Goal: Task Accomplishment & Management: Complete application form

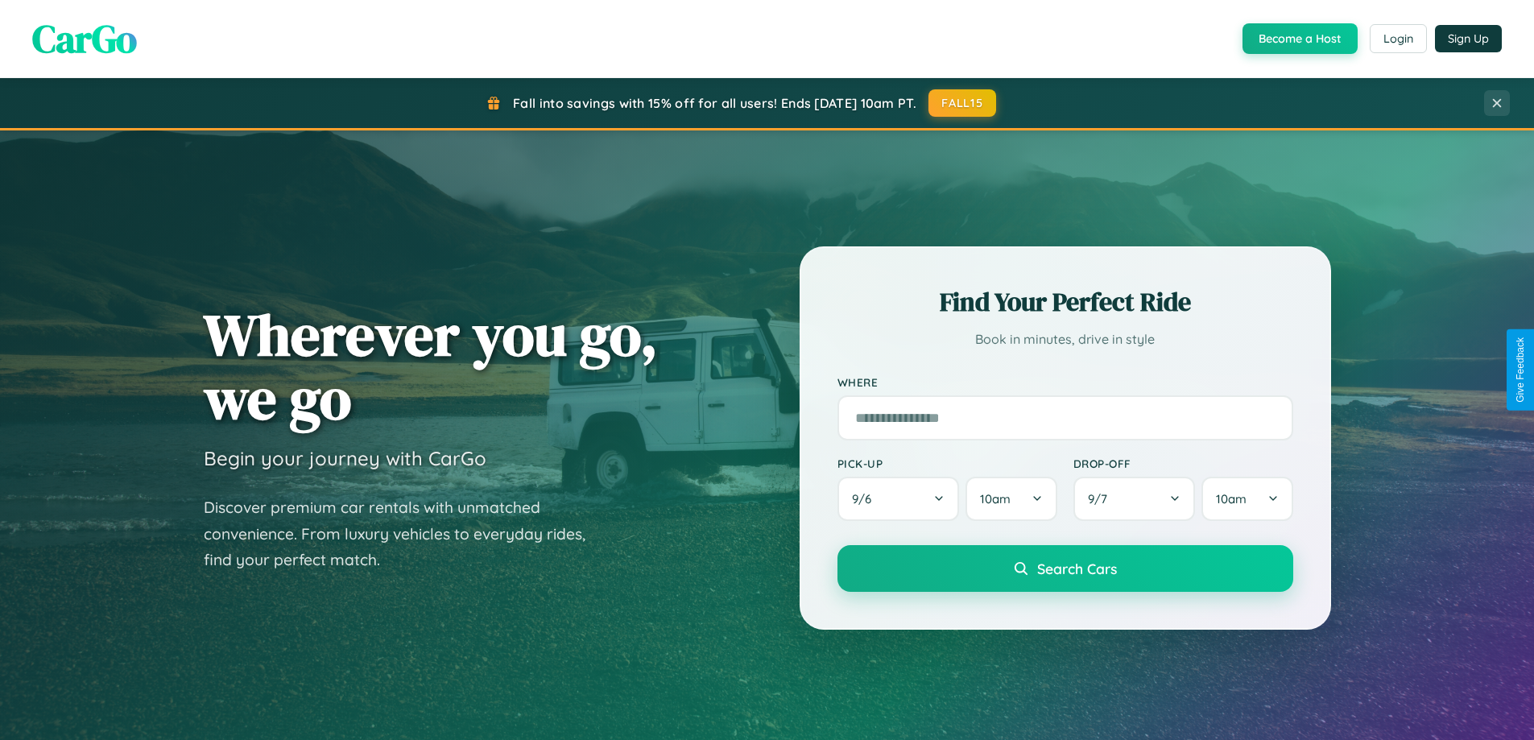
scroll to position [3099, 0]
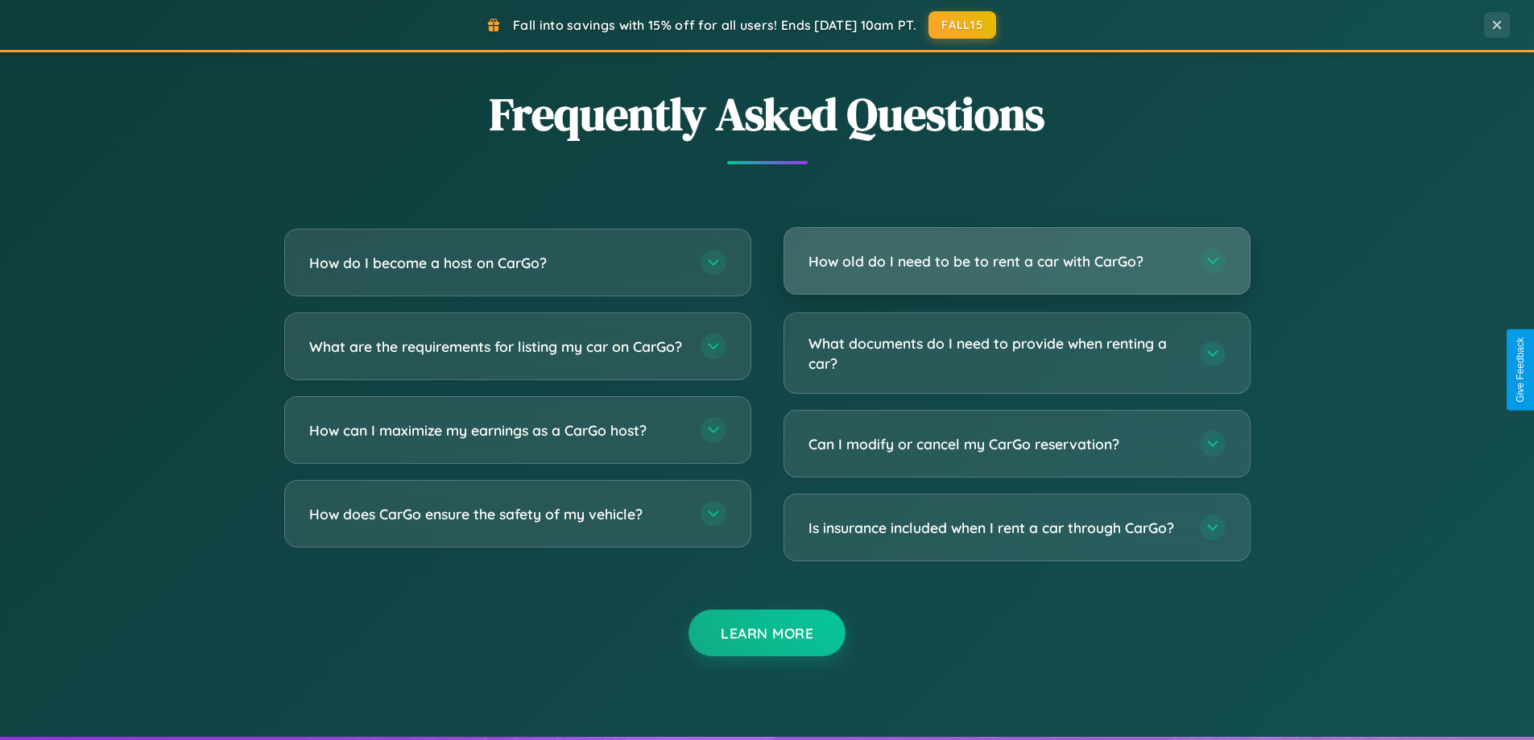
click at [1016, 261] on h3 "How old do I need to be to rent a car with CarGo?" at bounding box center [996, 261] width 375 height 20
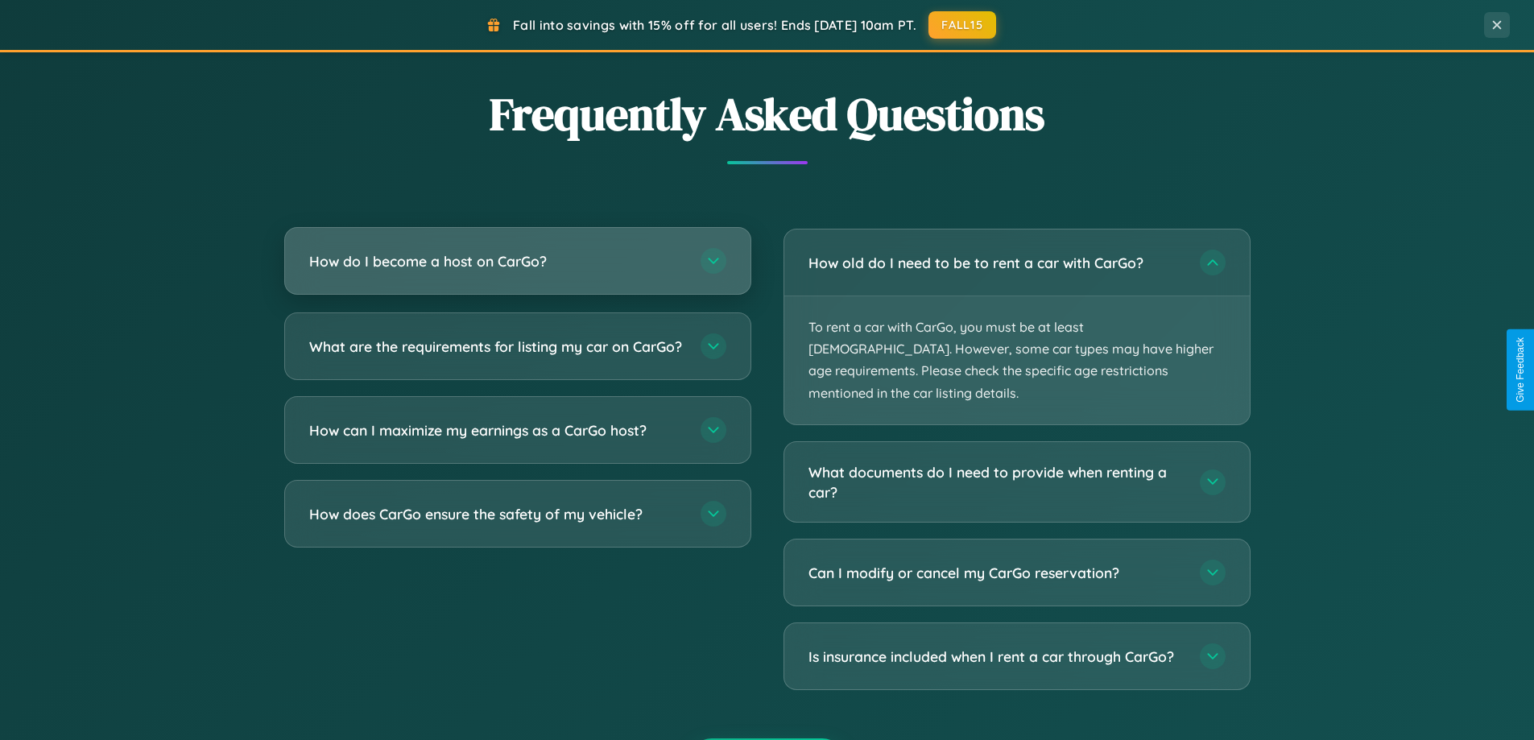
click at [517, 262] on h3 "How do I become a host on CarGo?" at bounding box center [496, 261] width 375 height 20
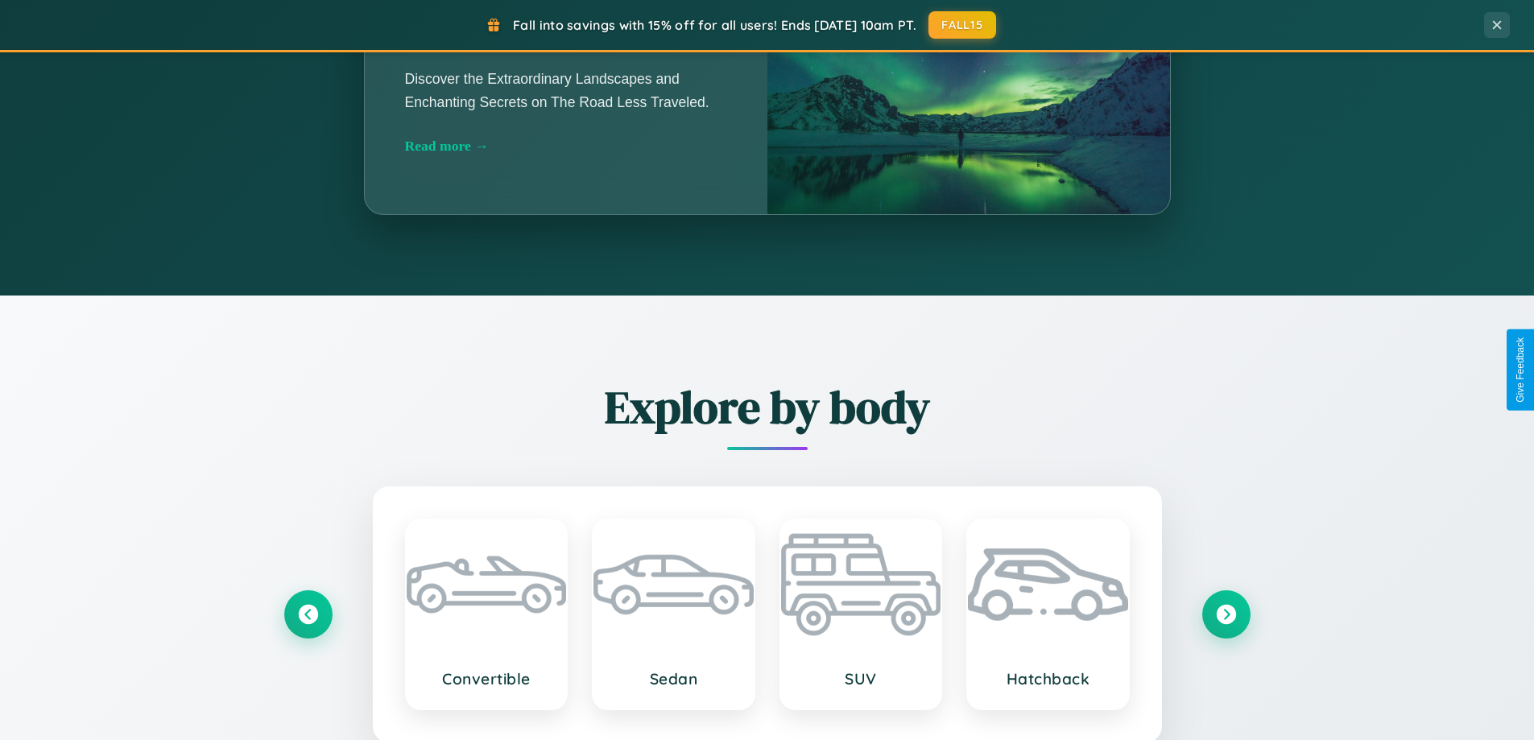
scroll to position [694, 0]
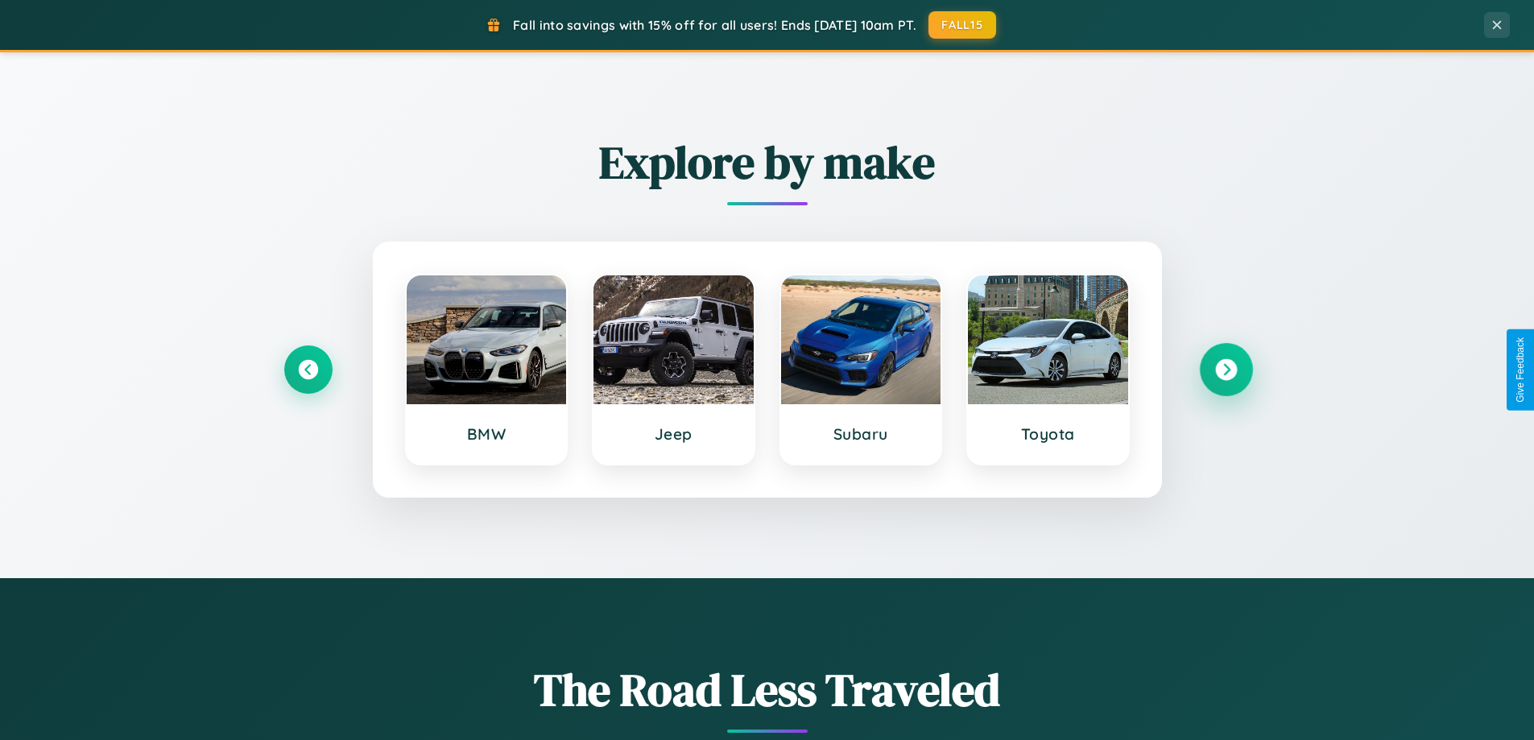
click at [1226, 370] on icon at bounding box center [1226, 370] width 22 height 22
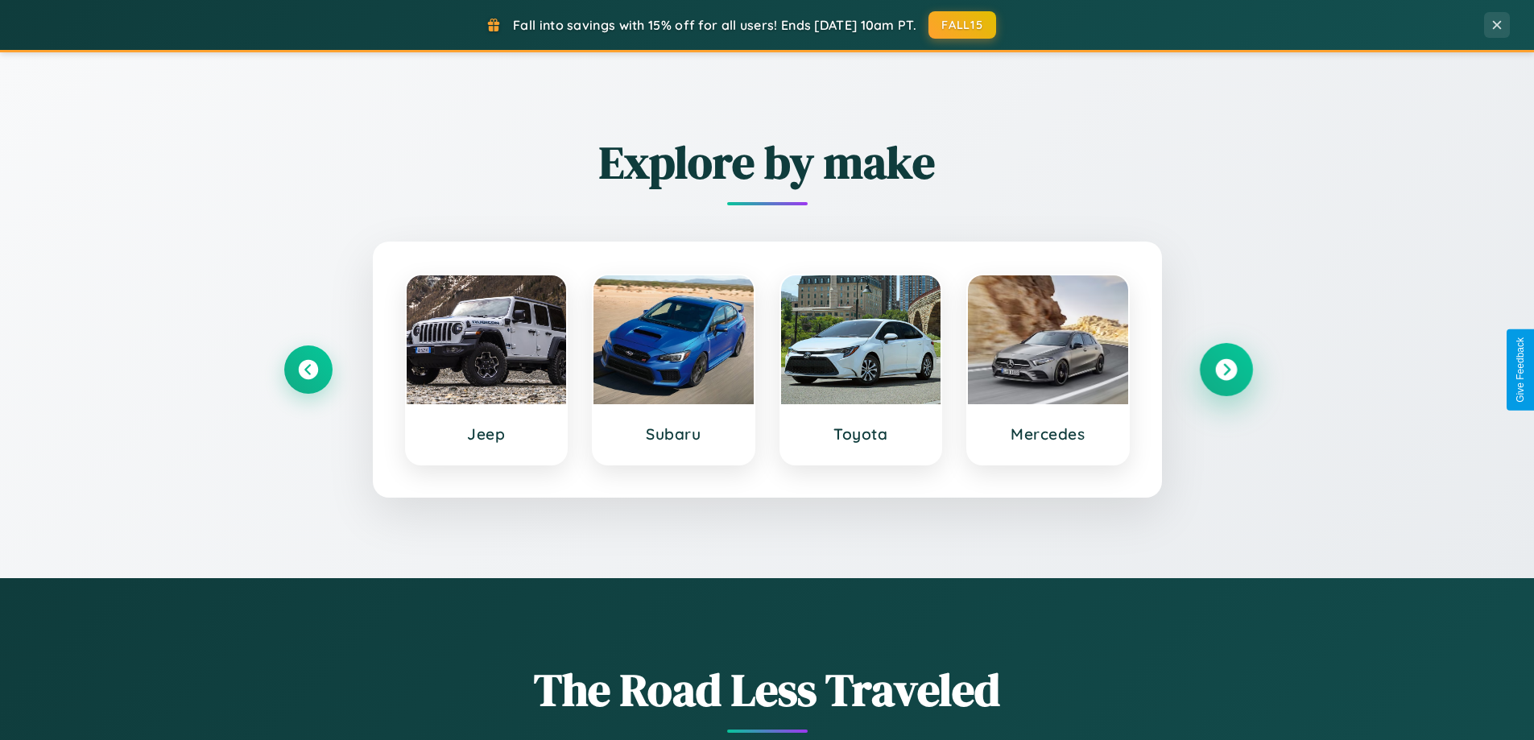
click at [1226, 370] on icon at bounding box center [1226, 370] width 22 height 22
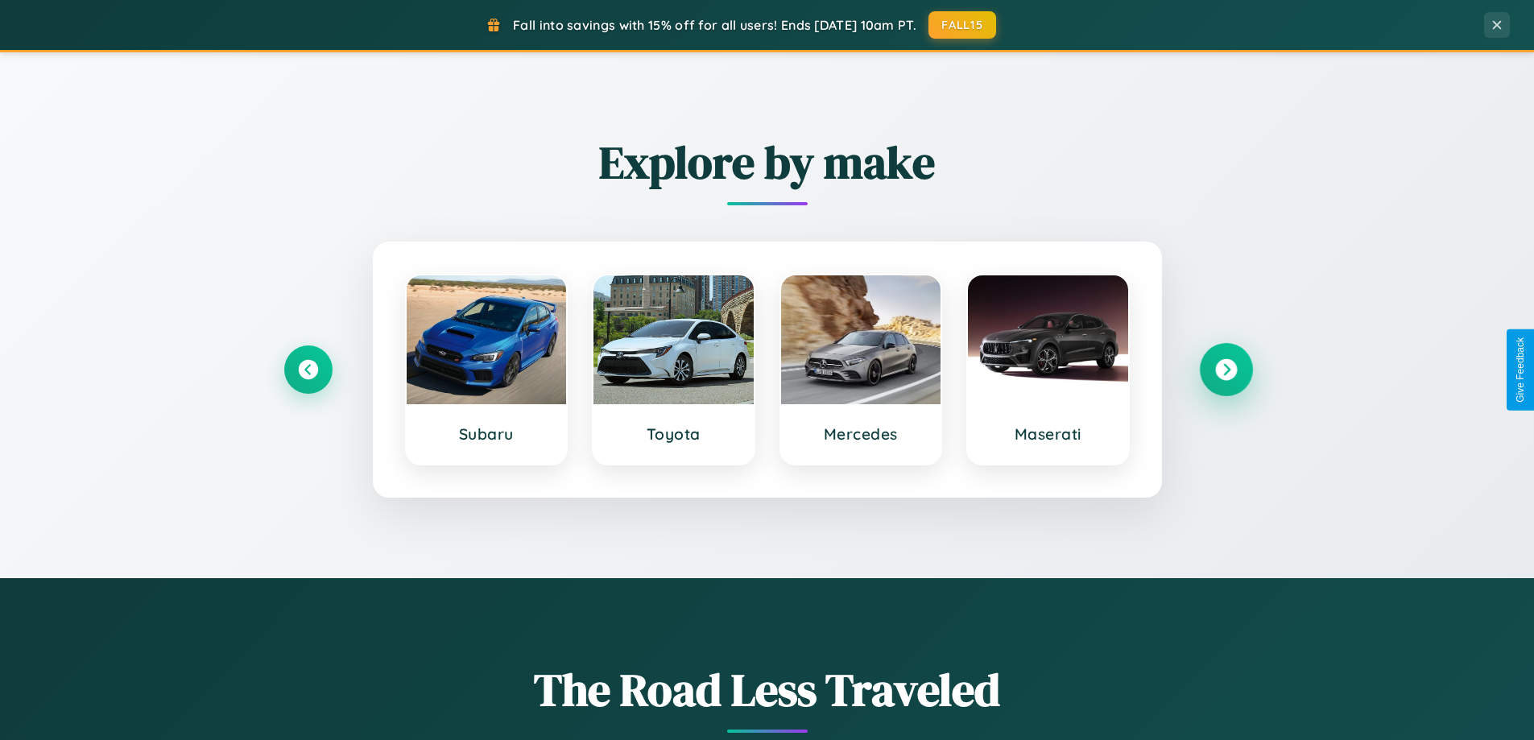
click at [1226, 370] on icon at bounding box center [1226, 370] width 22 height 22
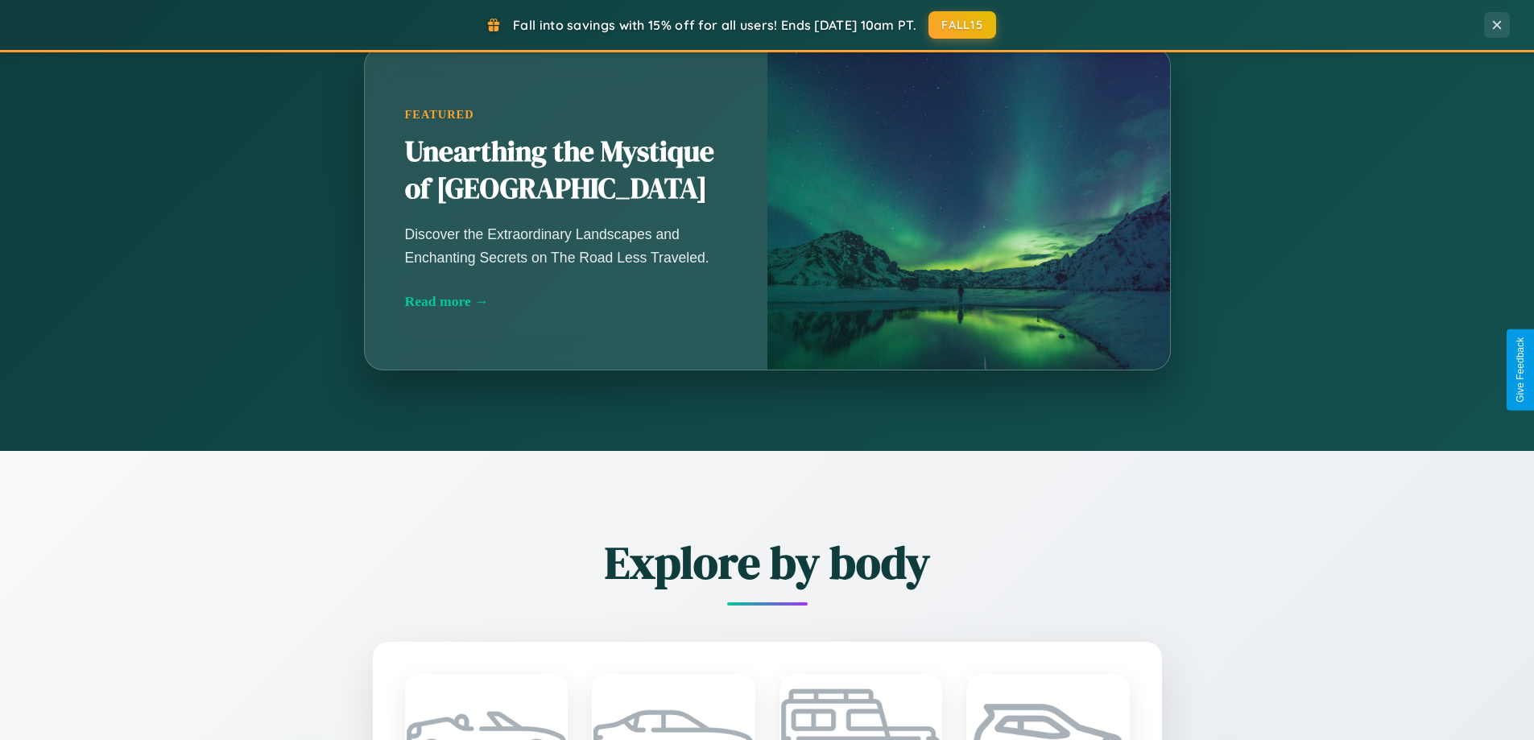
scroll to position [2588, 0]
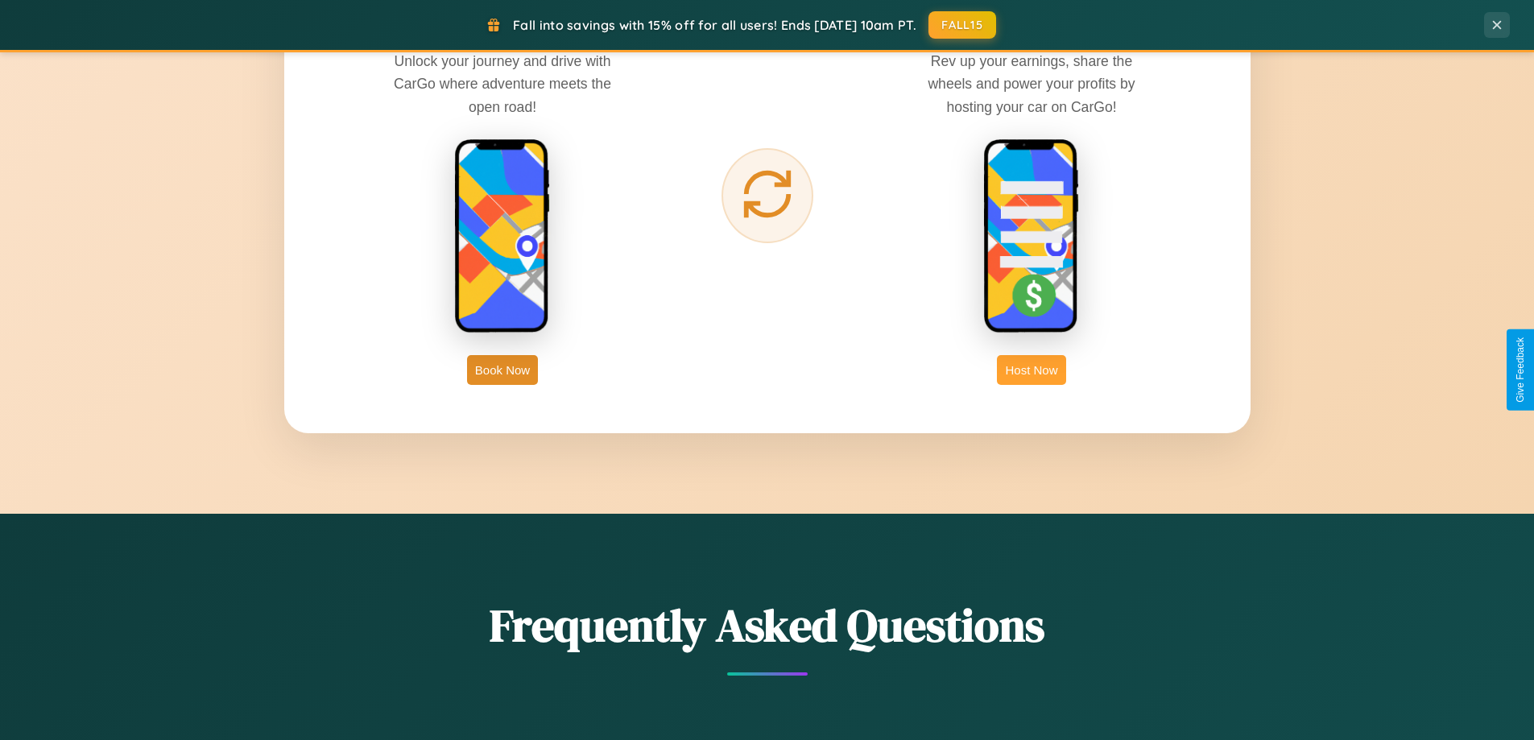
click at [1032, 370] on button "Host Now" at bounding box center [1031, 370] width 68 height 30
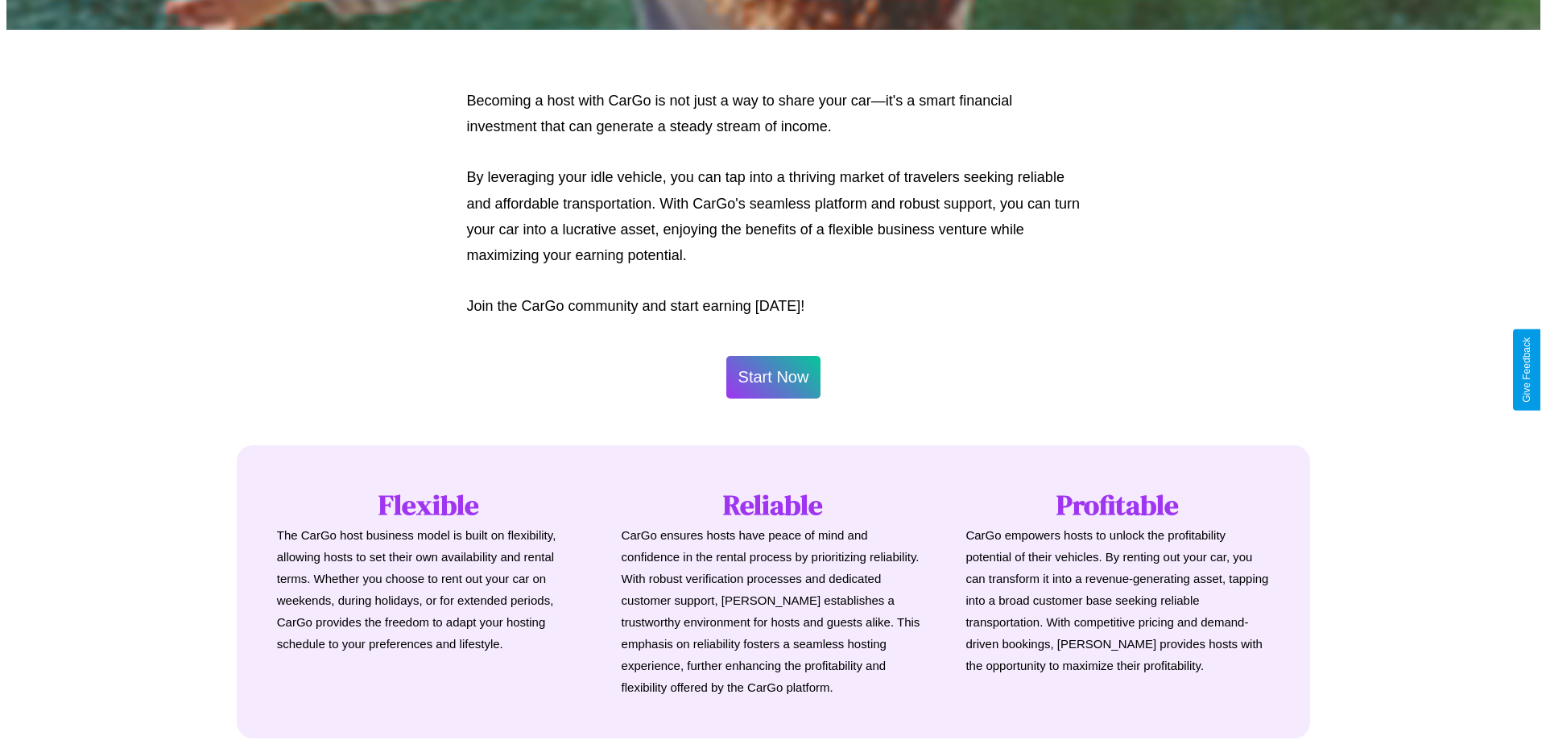
scroll to position [778, 0]
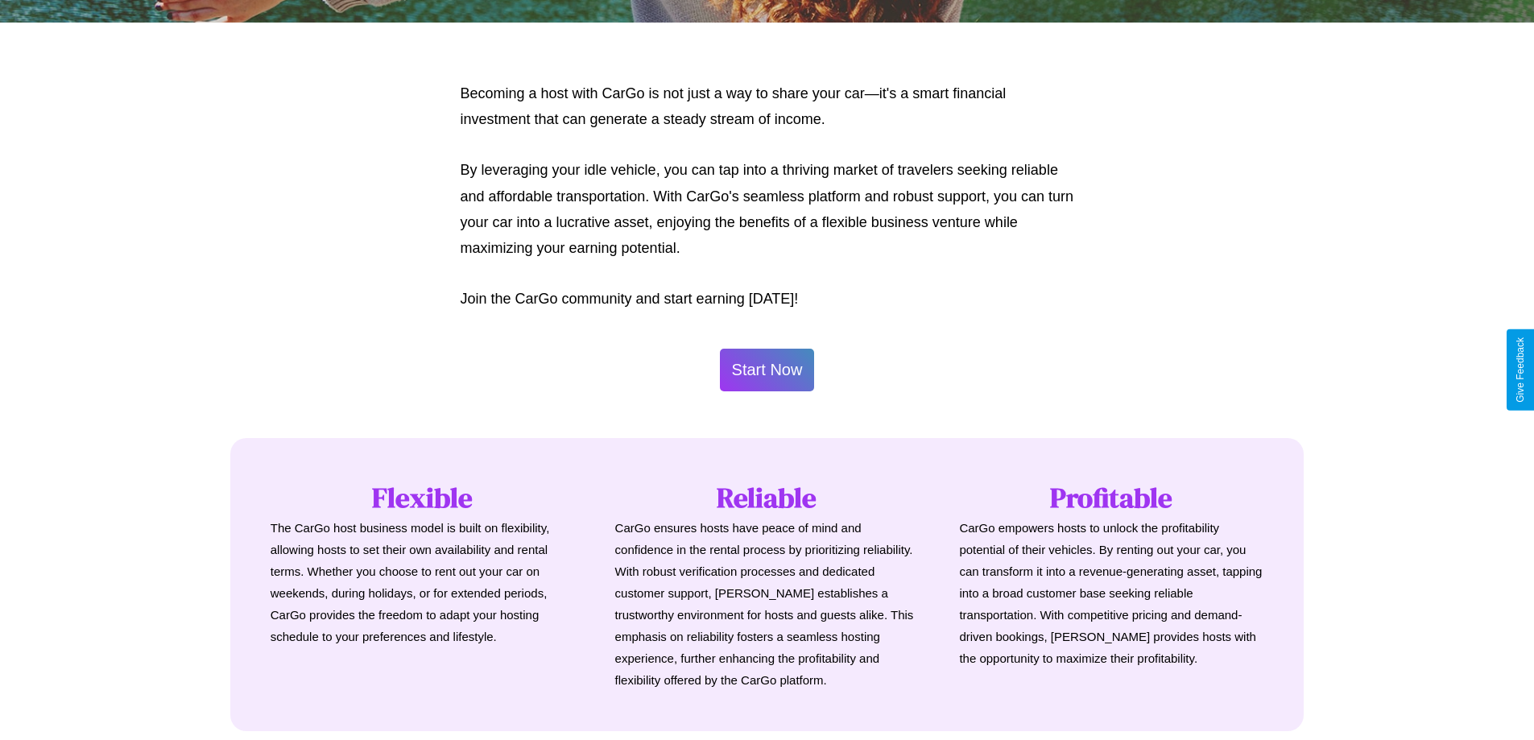
click at [767, 370] on button "Start Now" at bounding box center [767, 370] width 95 height 43
